Goal: Check status: Check status

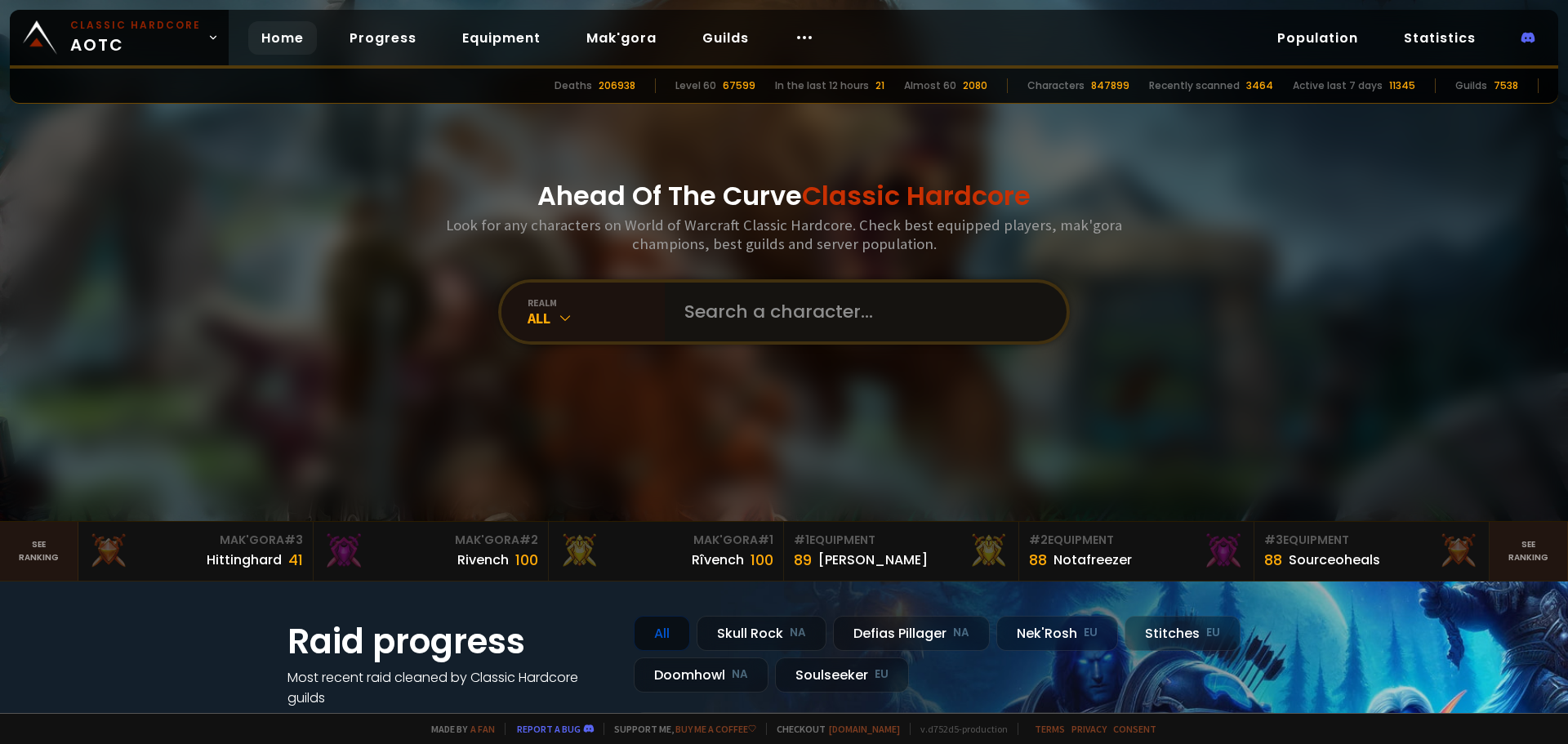
click at [810, 324] on input "text" at bounding box center [861, 311] width 372 height 59
type input "Moonsnot"
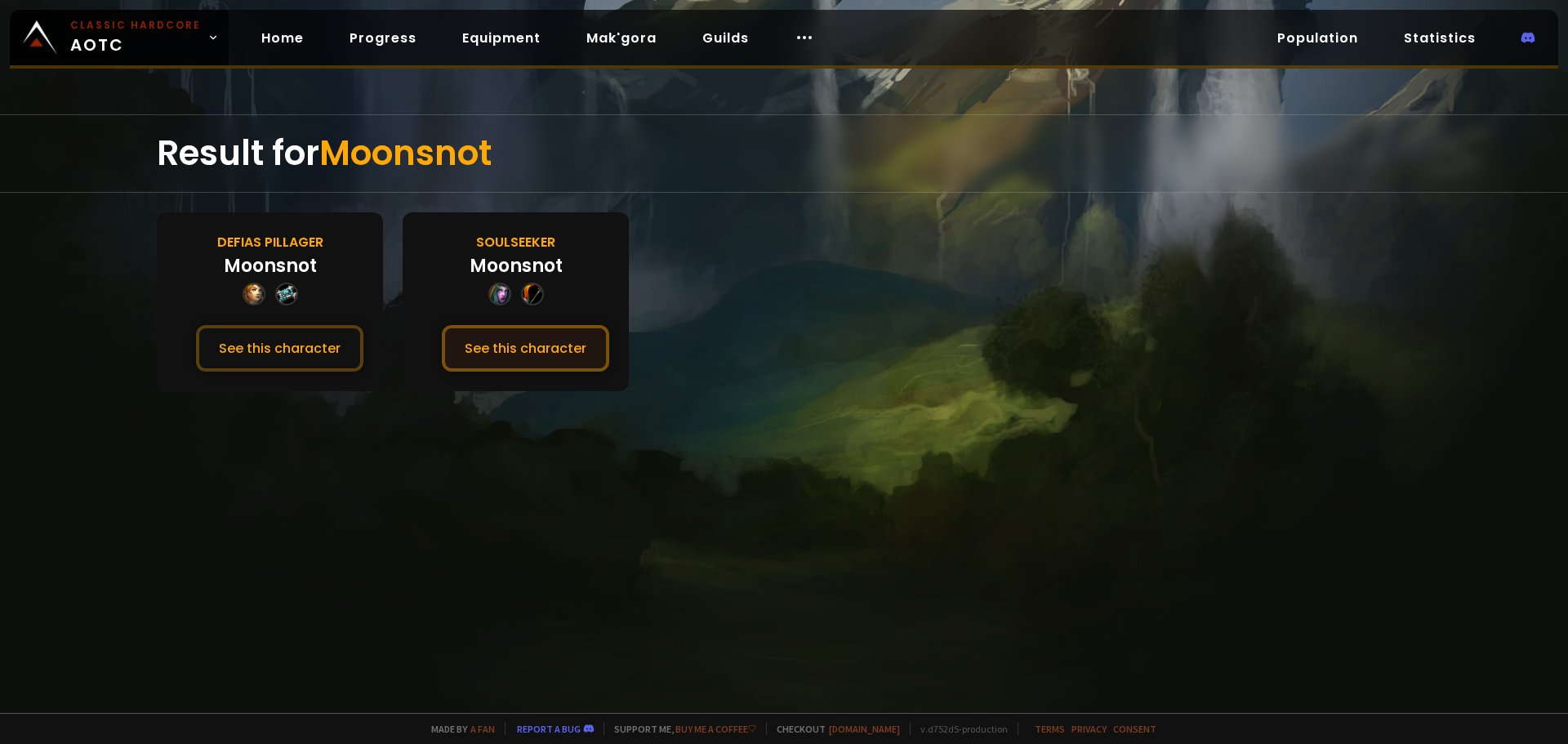
click at [516, 346] on button "See this character" at bounding box center [526, 347] width 168 height 46
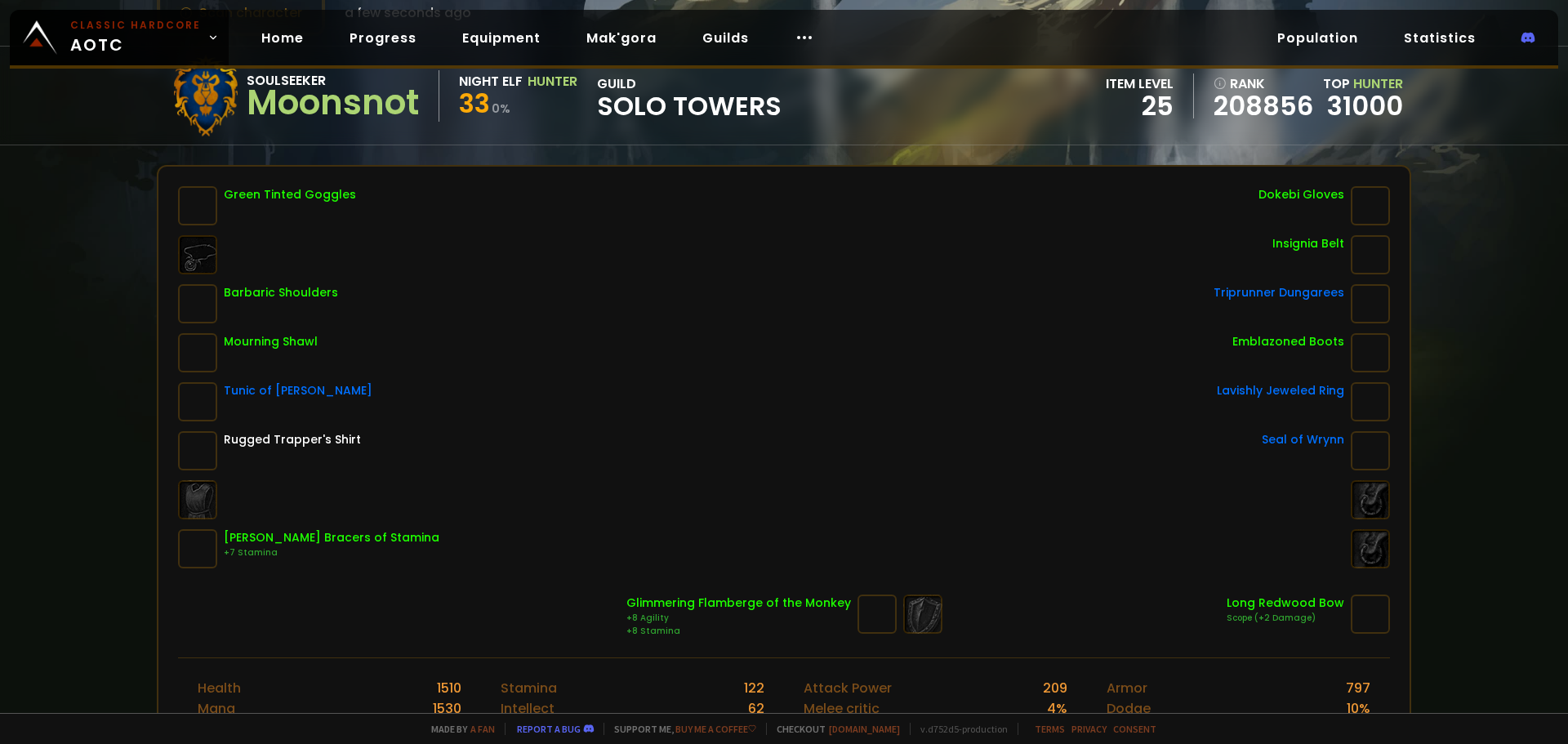
scroll to position [164, 0]
